Goal: Information Seeking & Learning: Learn about a topic

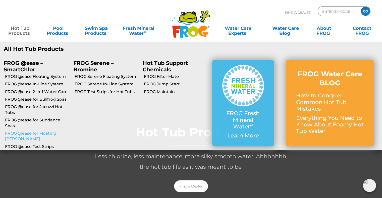
click at [34, 132] on link "FROG @ease for Floating [PERSON_NAME]" at bounding box center [37, 136] width 64 height 11
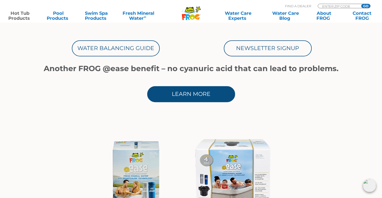
scroll to position [376, 0]
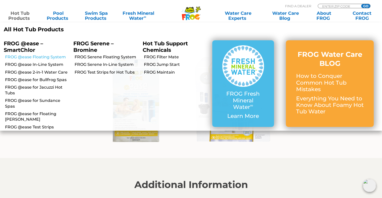
click at [34, 55] on link "FROG @ease Floating System" at bounding box center [37, 57] width 64 height 6
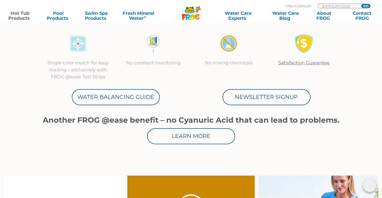
scroll to position [351, 0]
